Goal: Navigation & Orientation: Find specific page/section

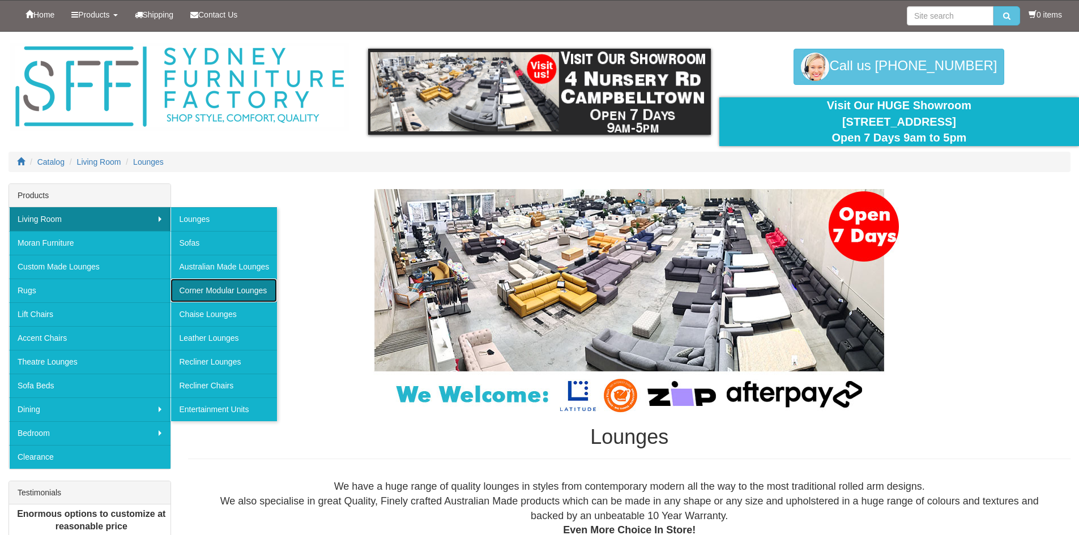
click at [254, 295] on link "Corner Modular Lounges" at bounding box center [223, 291] width 106 height 24
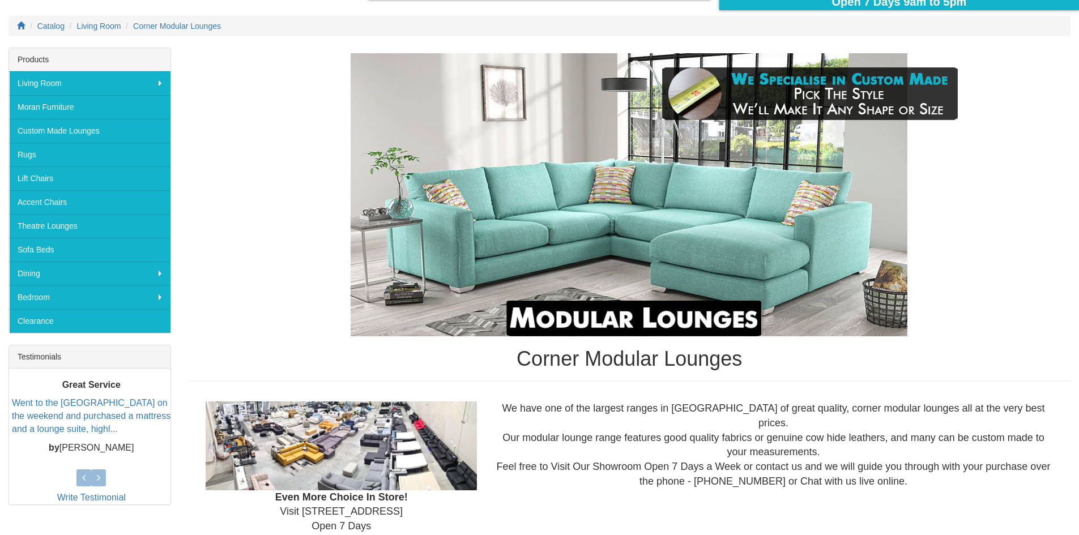
scroll to position [79, 0]
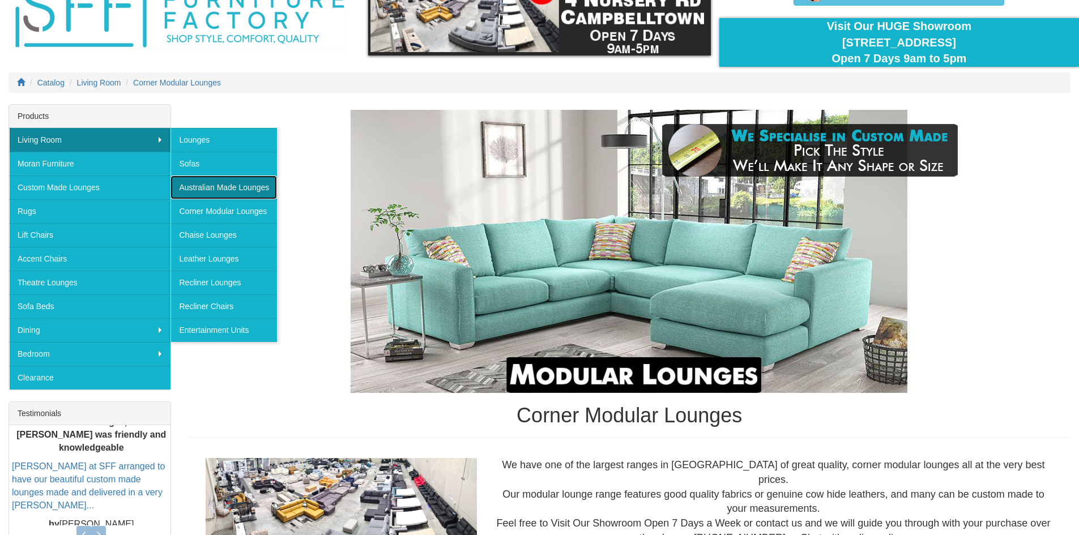
click at [249, 190] on link "Australian Made Lounges" at bounding box center [223, 188] width 106 height 24
